Goal: Find specific fact: Find specific fact

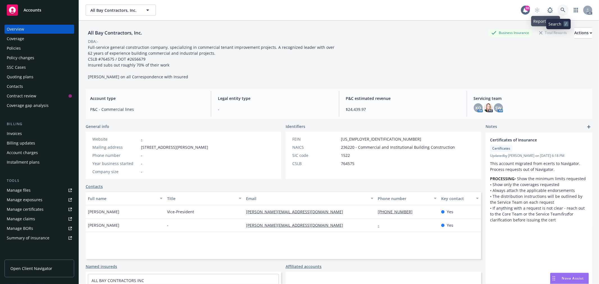
click at [557, 8] on link at bounding box center [562, 9] width 11 height 11
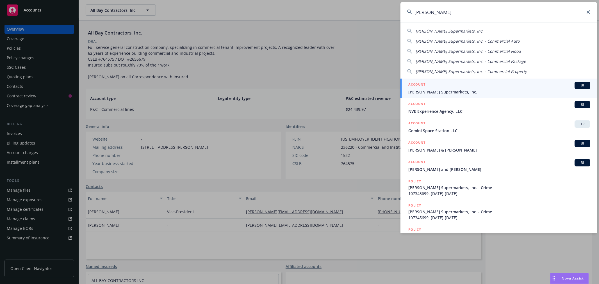
type input "[PERSON_NAME]"
click at [470, 88] on div "ACCOUNT BI" at bounding box center [499, 85] width 182 height 7
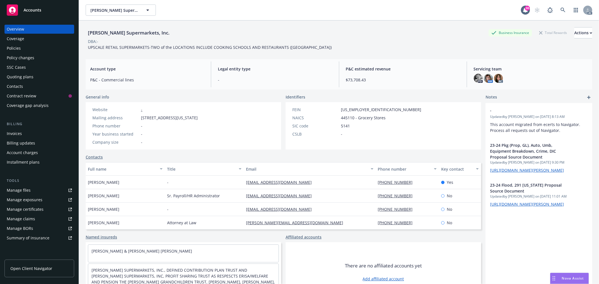
click at [21, 46] on div "Policies" at bounding box center [39, 48] width 65 height 9
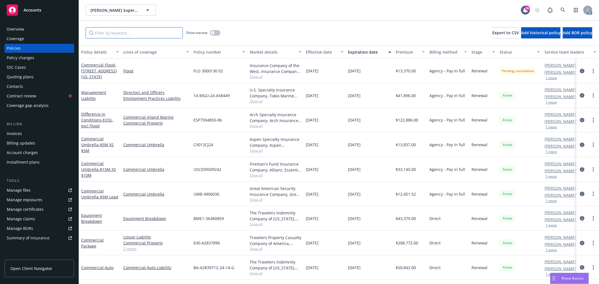
click at [158, 31] on input "Filter by keyword..." at bounding box center [134, 32] width 97 height 11
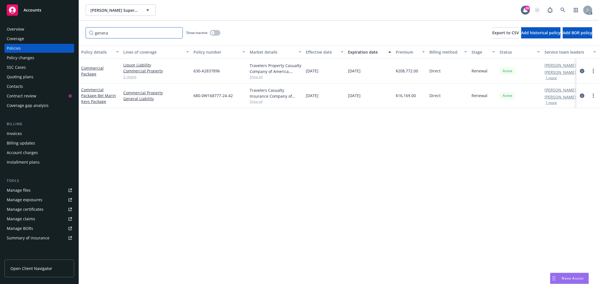
type input "genera"
drag, startPoint x: 233, startPoint y: 98, endPoint x: 191, endPoint y: 99, distance: 42.1
click at [191, 99] on div "680-0W168777-24-42" at bounding box center [219, 95] width 56 height 25
copy span "680-0W168777-24-42"
